Goal: Obtain resource: Download file/media

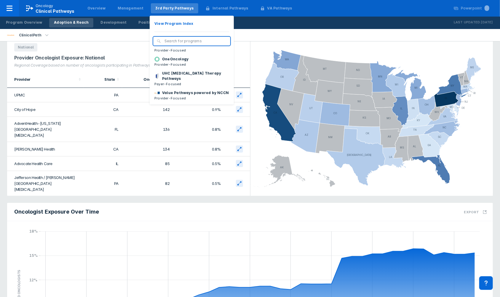
scroll to position [56, 0]
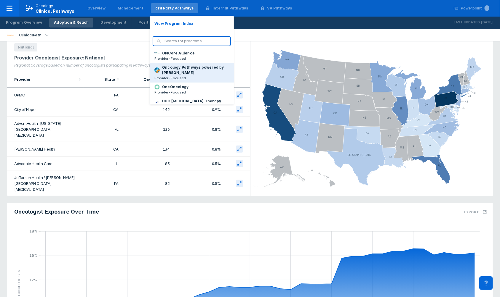
click at [197, 72] on p "Oncology Pathways powered by [PERSON_NAME]" at bounding box center [195, 70] width 67 height 11
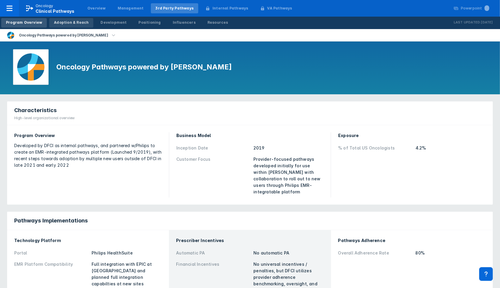
click at [72, 24] on div "Adoption & Reach" at bounding box center [71, 22] width 35 height 5
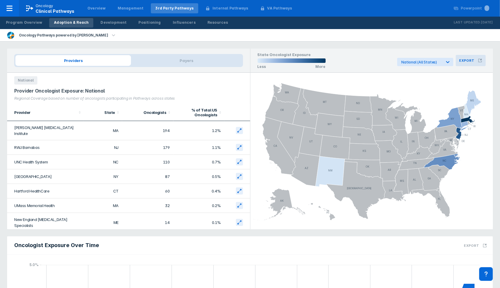
click at [467, 58] on button "Export" at bounding box center [470, 60] width 30 height 11
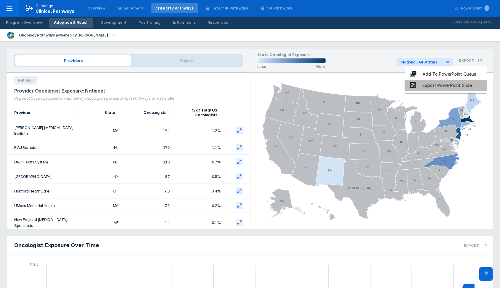
click at [450, 84] on div "Export PowerPoint Slide" at bounding box center [446, 85] width 61 height 7
